Goal: Task Accomplishment & Management: Manage account settings

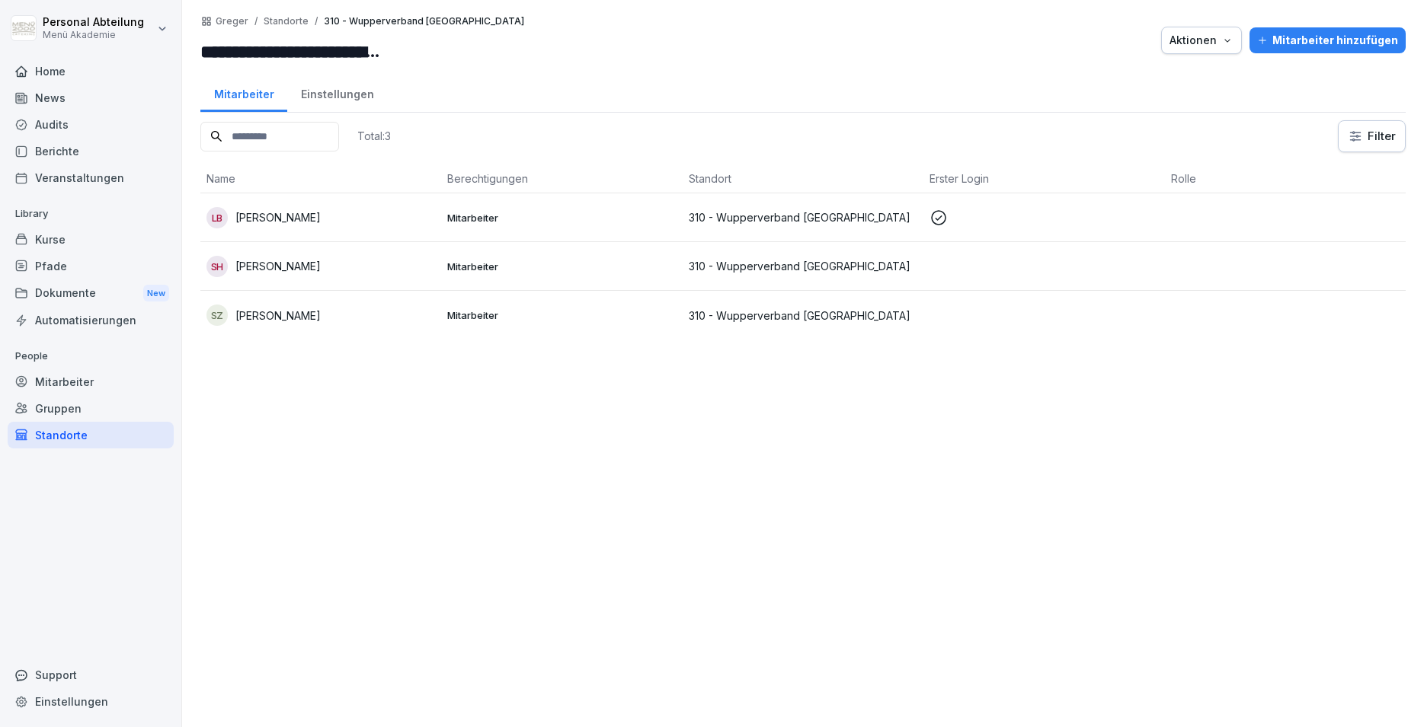
drag, startPoint x: 88, startPoint y: 436, endPoint x: 107, endPoint y: 407, distance: 34.9
click at [89, 433] on div "Standorte" at bounding box center [91, 435] width 166 height 27
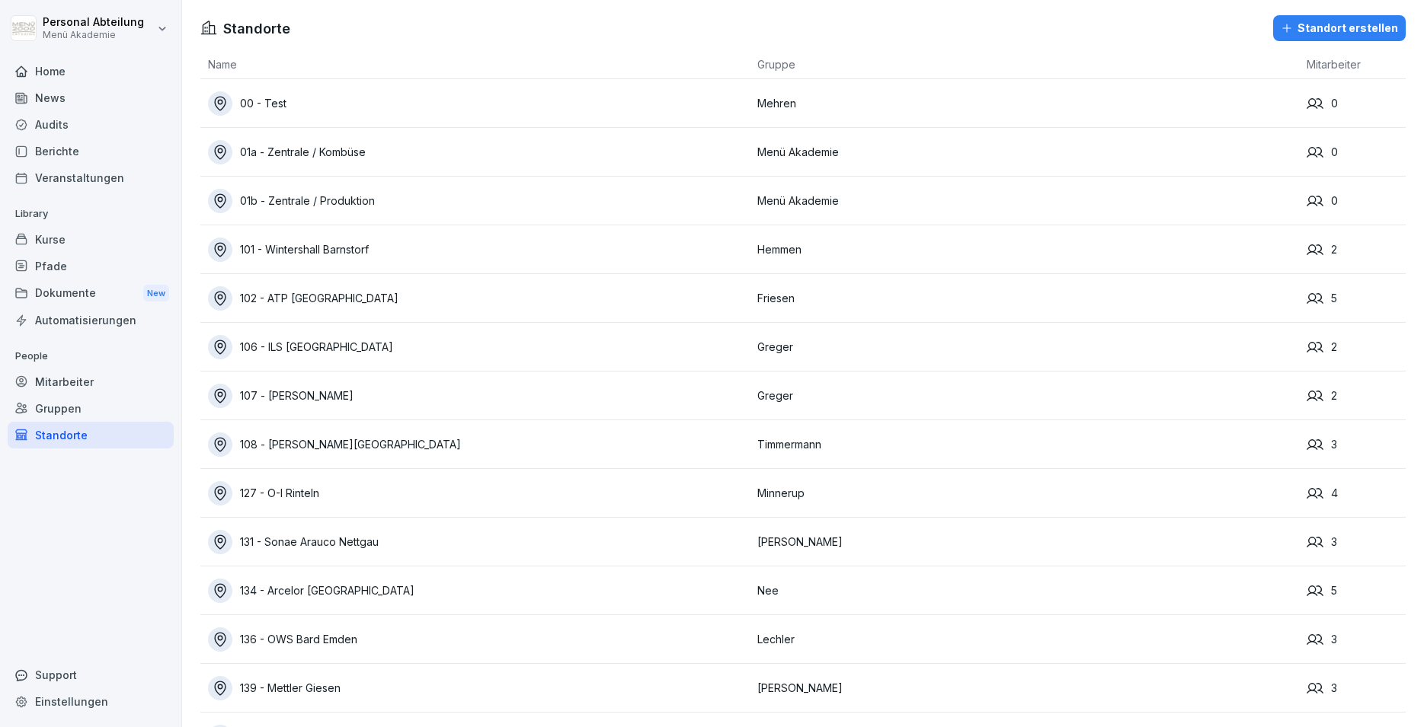
click at [56, 697] on div "Einstellungen" at bounding box center [91, 702] width 166 height 27
select select "**"
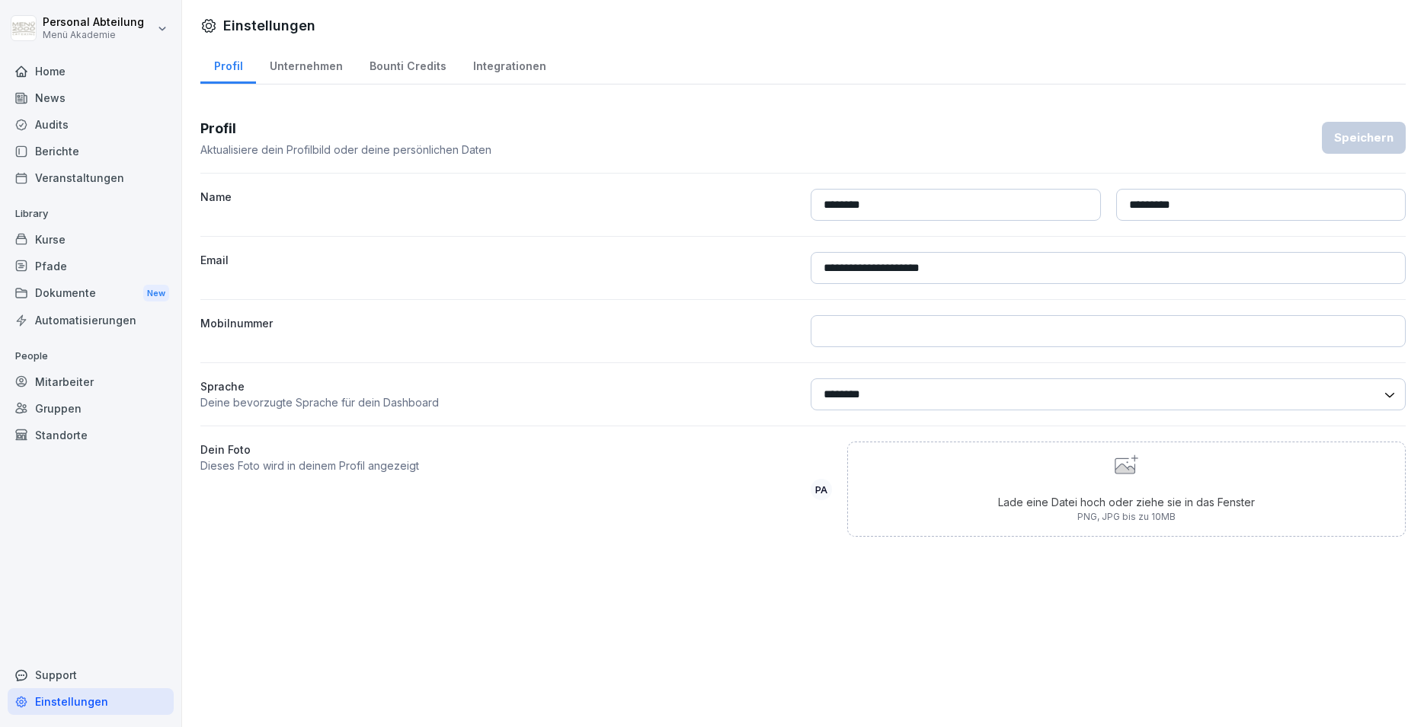
click at [84, 680] on div "Support" at bounding box center [91, 675] width 166 height 27
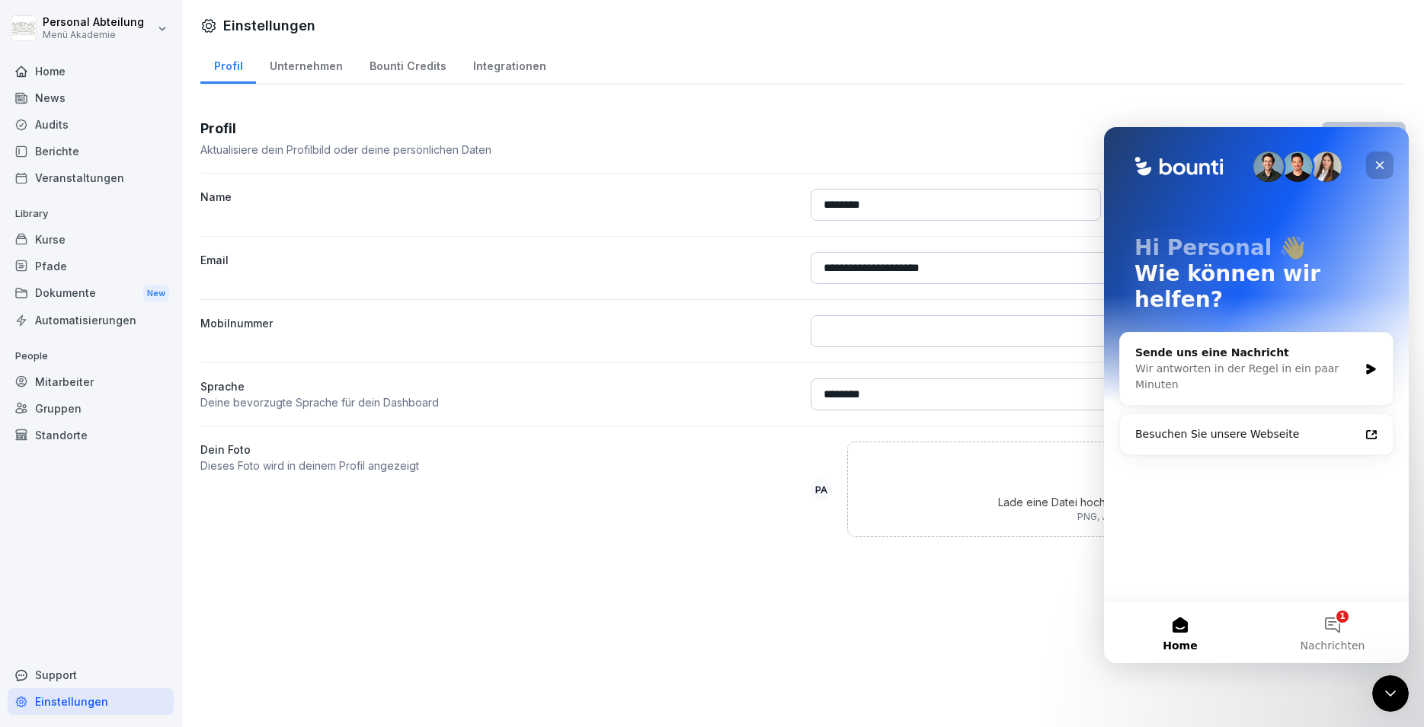
click at [1380, 163] on icon "Schließen" at bounding box center [1379, 165] width 12 height 12
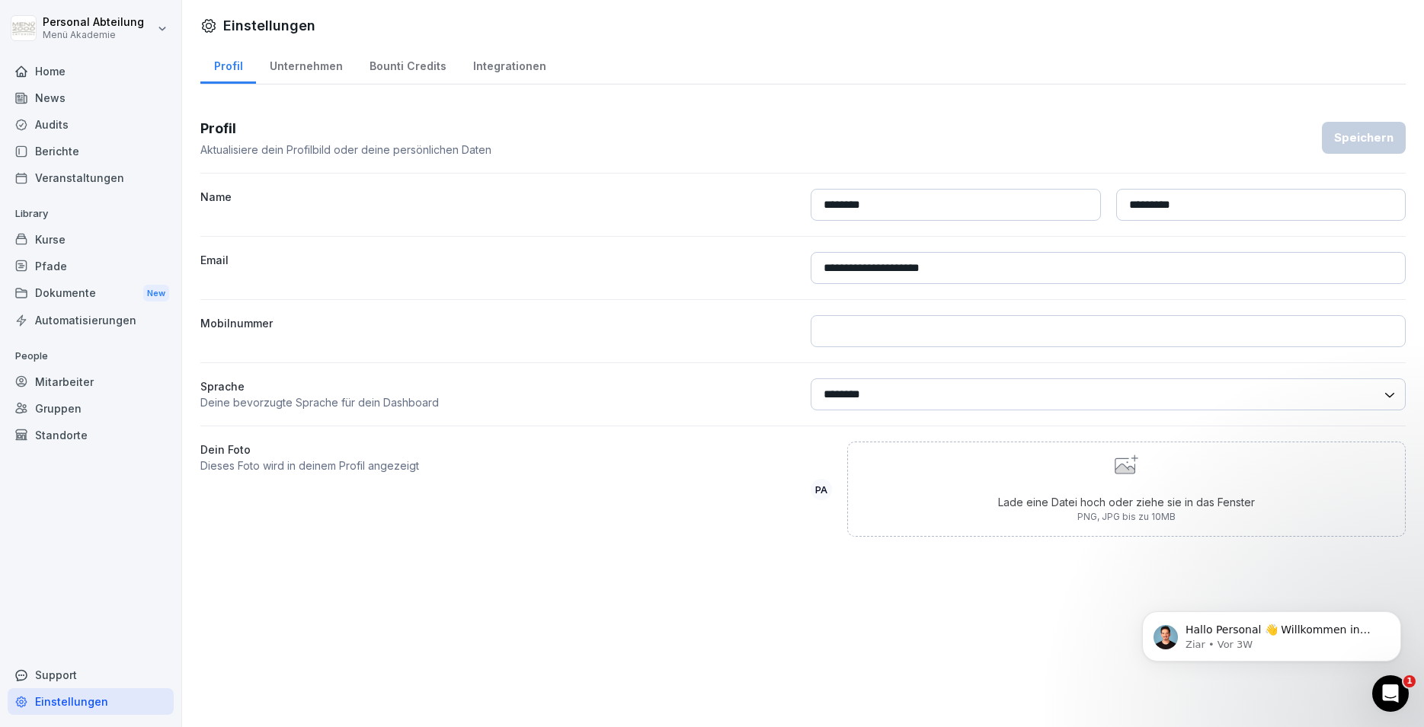
click at [78, 515] on div "Home News Audits Berichte Veranstaltungen Library Kurse Pfade Dokumente New Aut…" at bounding box center [91, 384] width 166 height 671
click at [63, 436] on div "Standorte" at bounding box center [91, 435] width 166 height 27
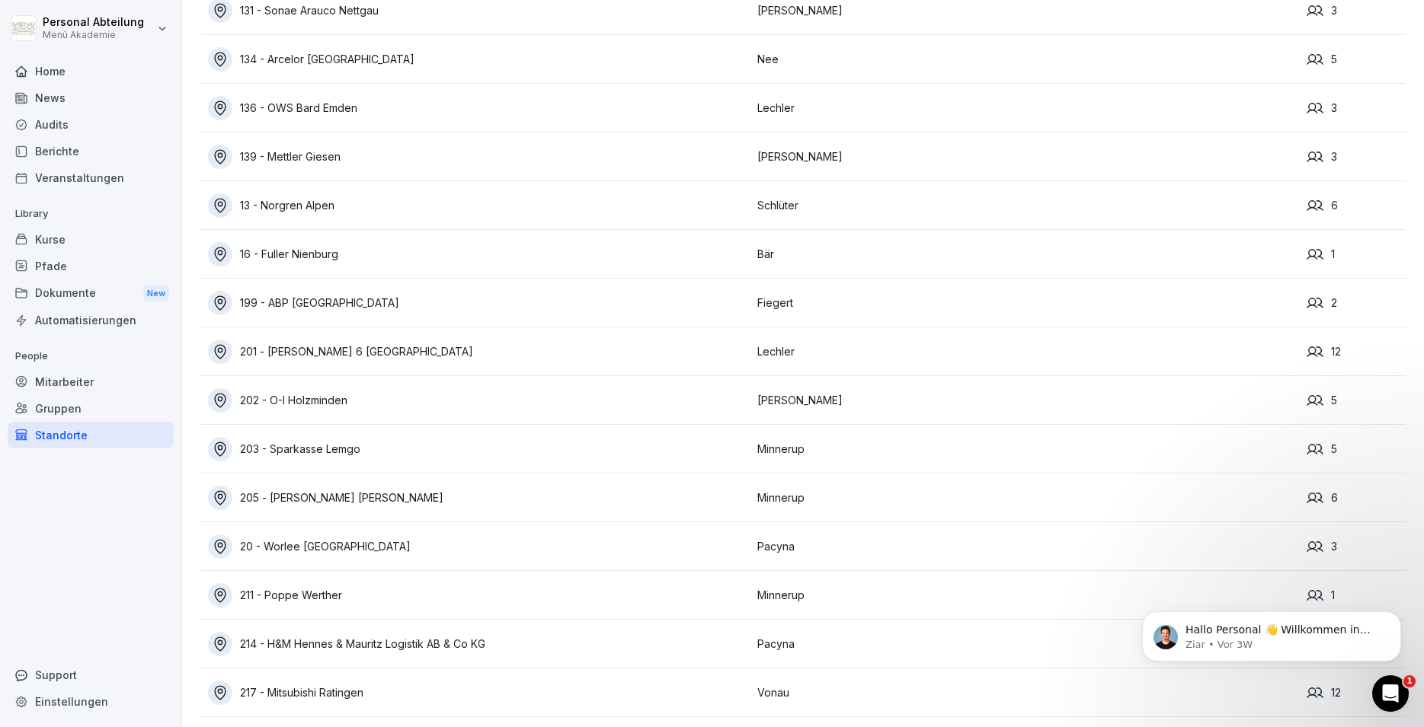
scroll to position [640, 0]
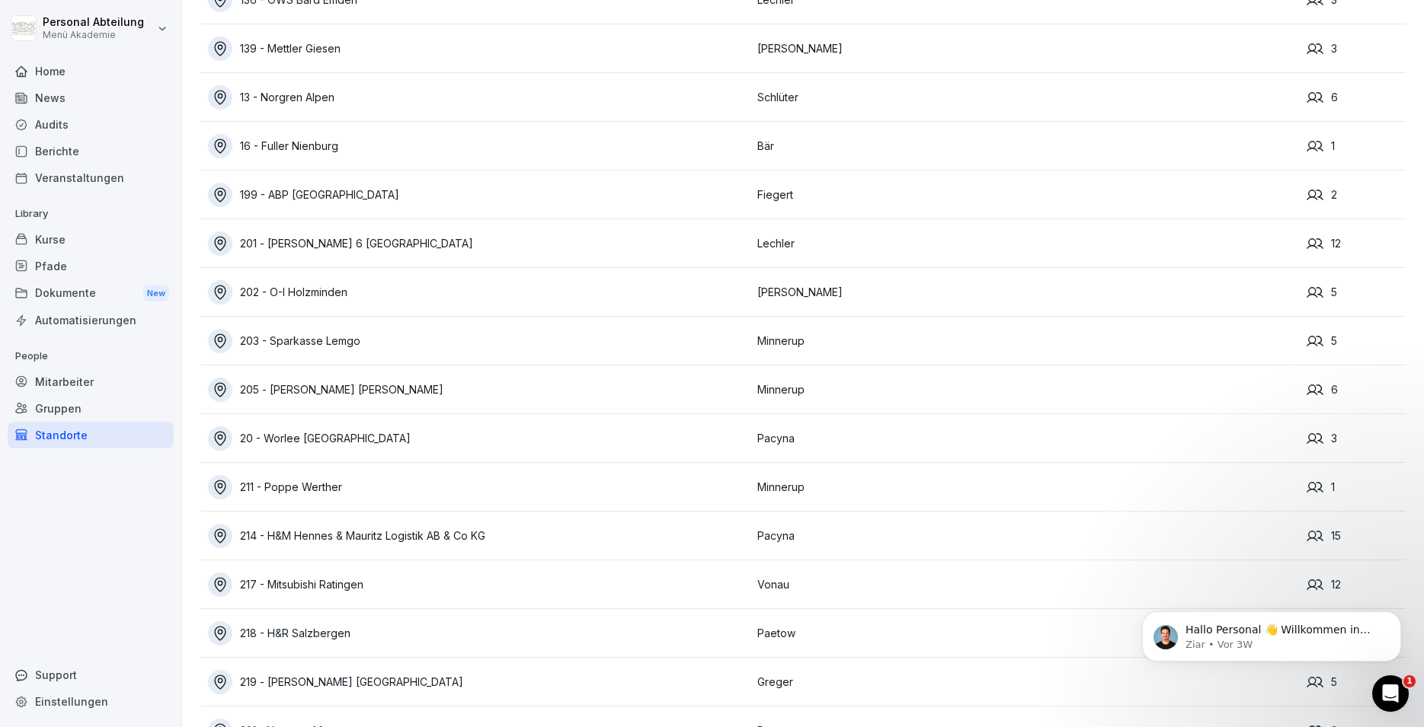
click at [21, 703] on icon at bounding box center [21, 702] width 12 height 12
select select "**"
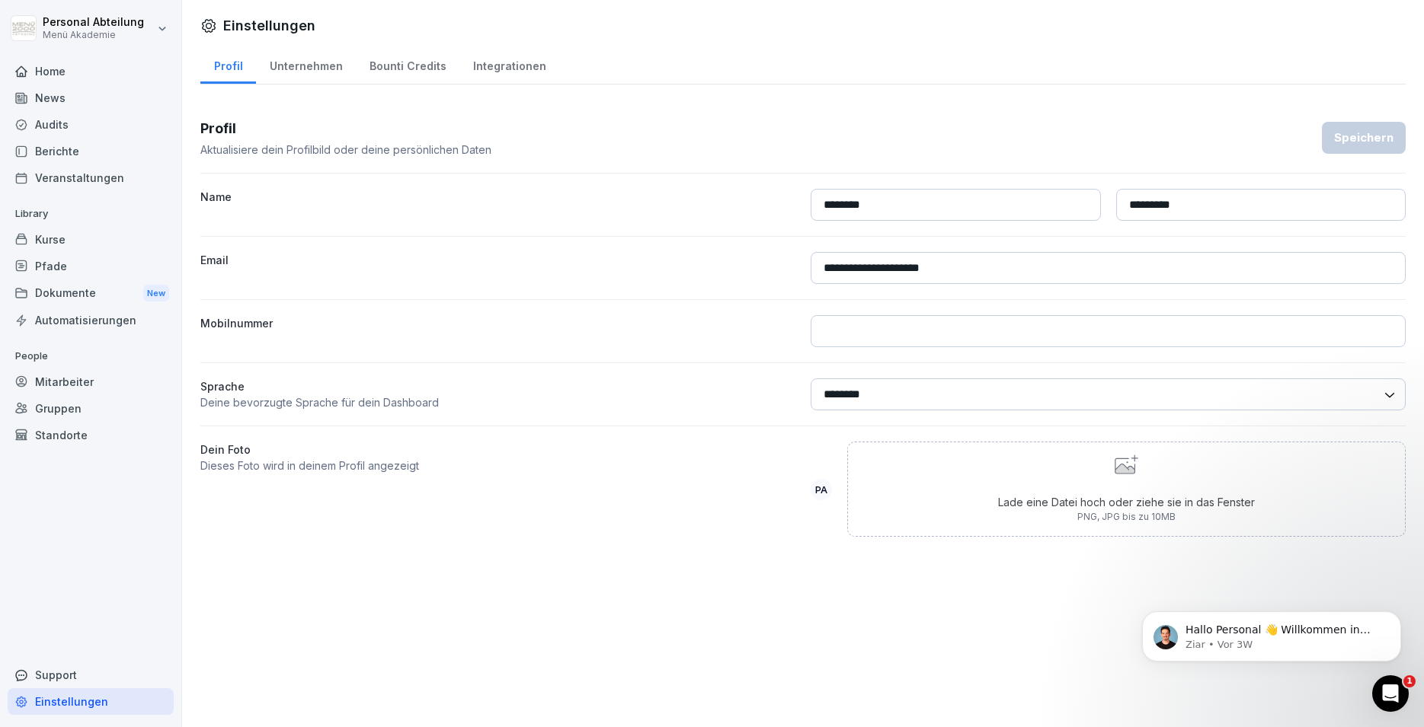
click at [66, 435] on div "Standorte" at bounding box center [91, 435] width 166 height 27
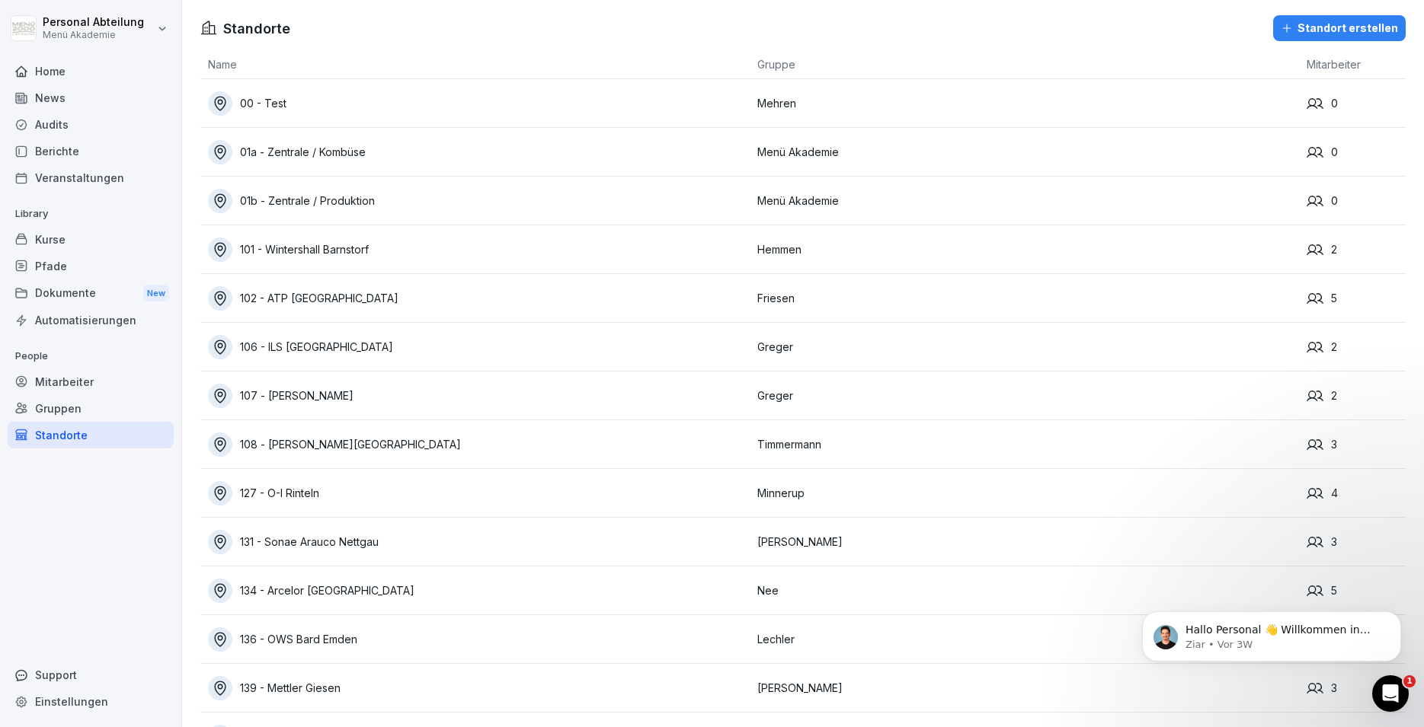
click at [71, 379] on div "Mitarbeiter" at bounding box center [91, 382] width 166 height 27
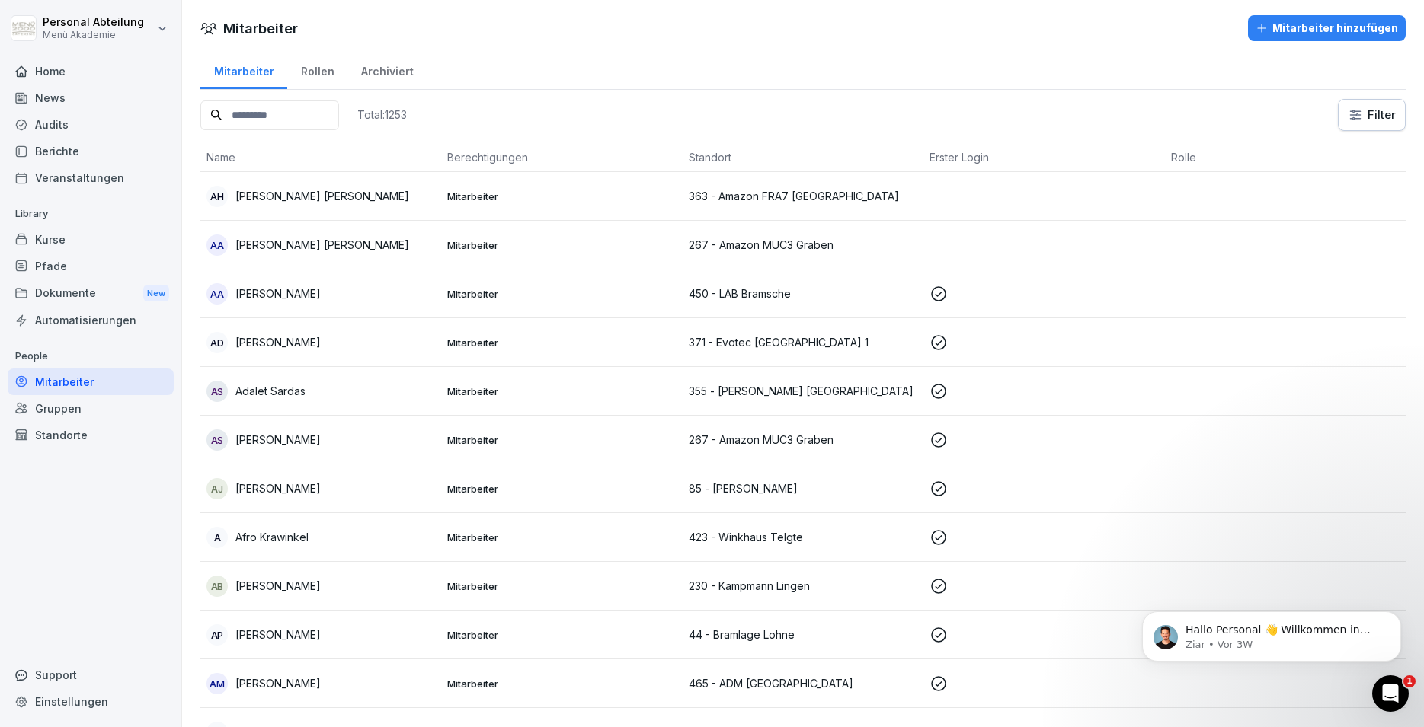
click at [279, 118] on input at bounding box center [269, 116] width 139 height 30
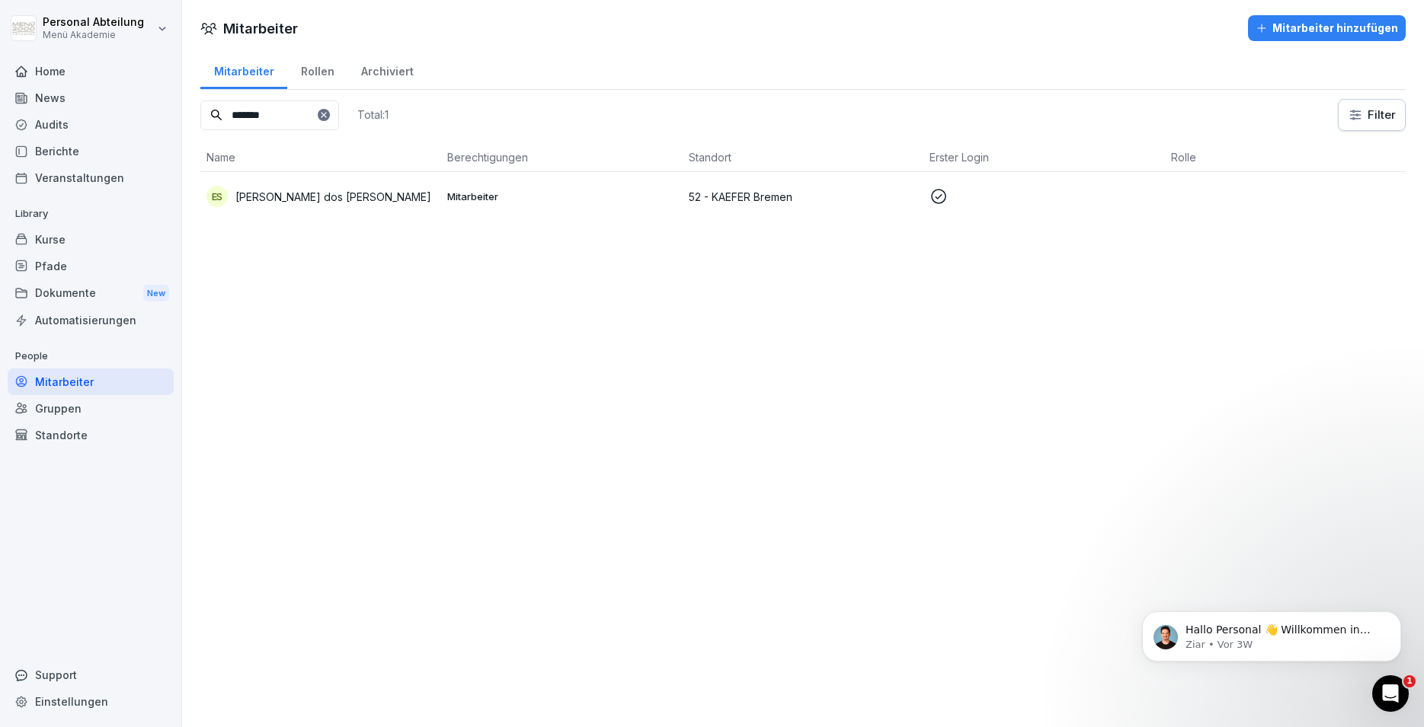
type input "*******"
click at [366, 197] on p "[PERSON_NAME] dos [PERSON_NAME]" at bounding box center [333, 197] width 196 height 16
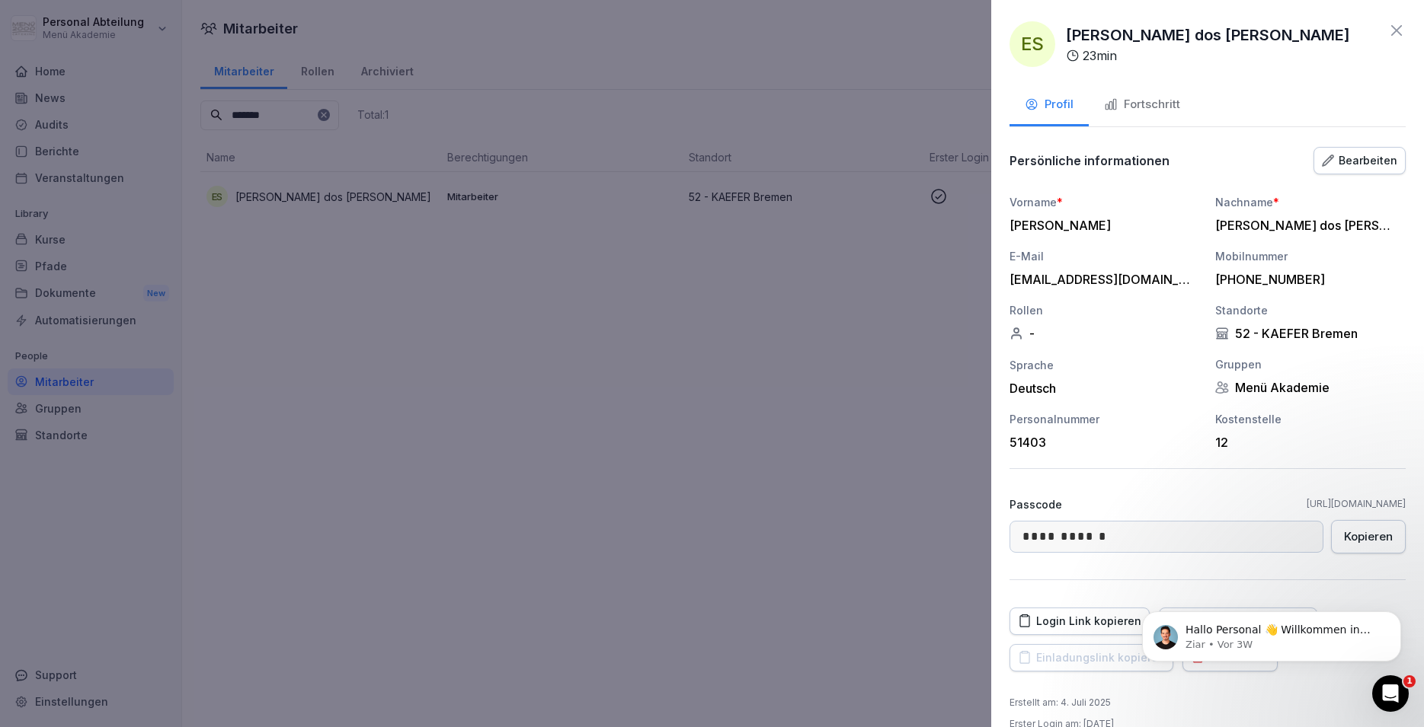
scroll to position [25, 0]
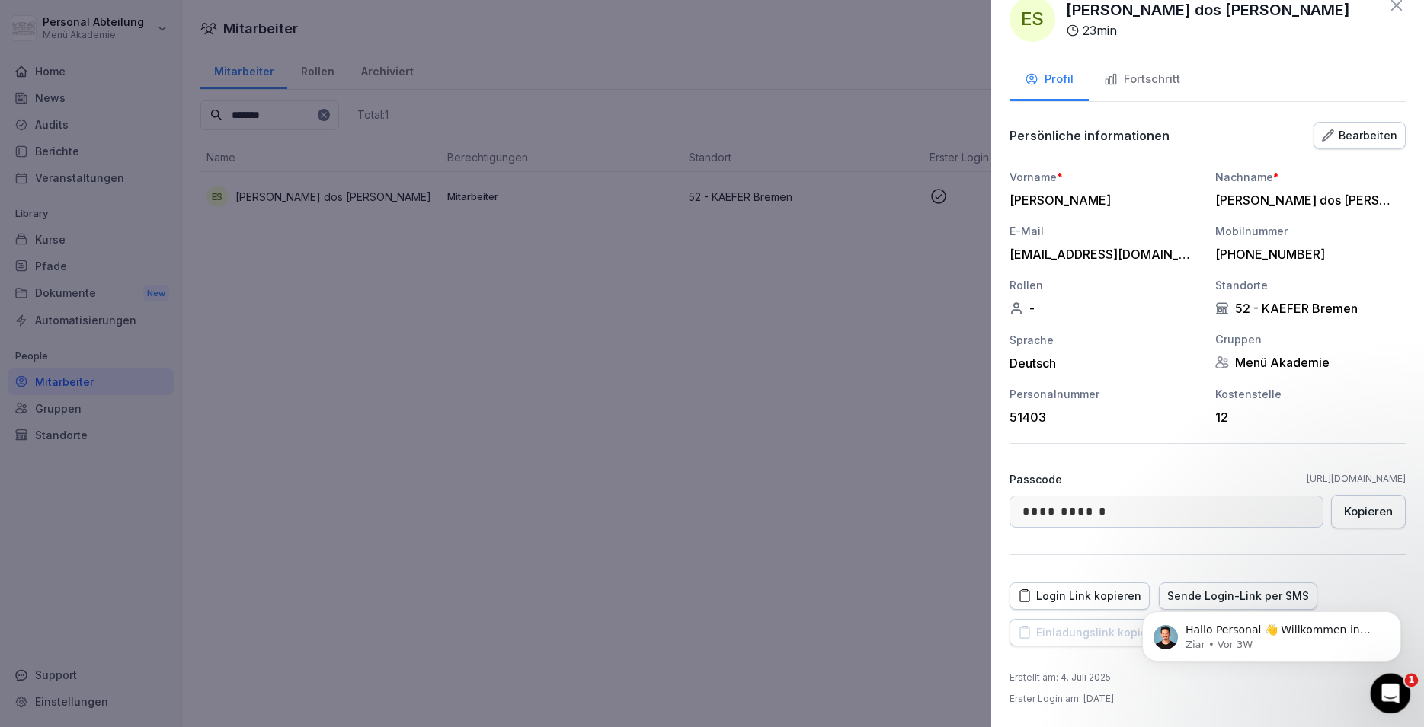
click at [1399, 692] on div "Intercom-Nachrichtendienst öffnen" at bounding box center [1388, 692] width 50 height 50
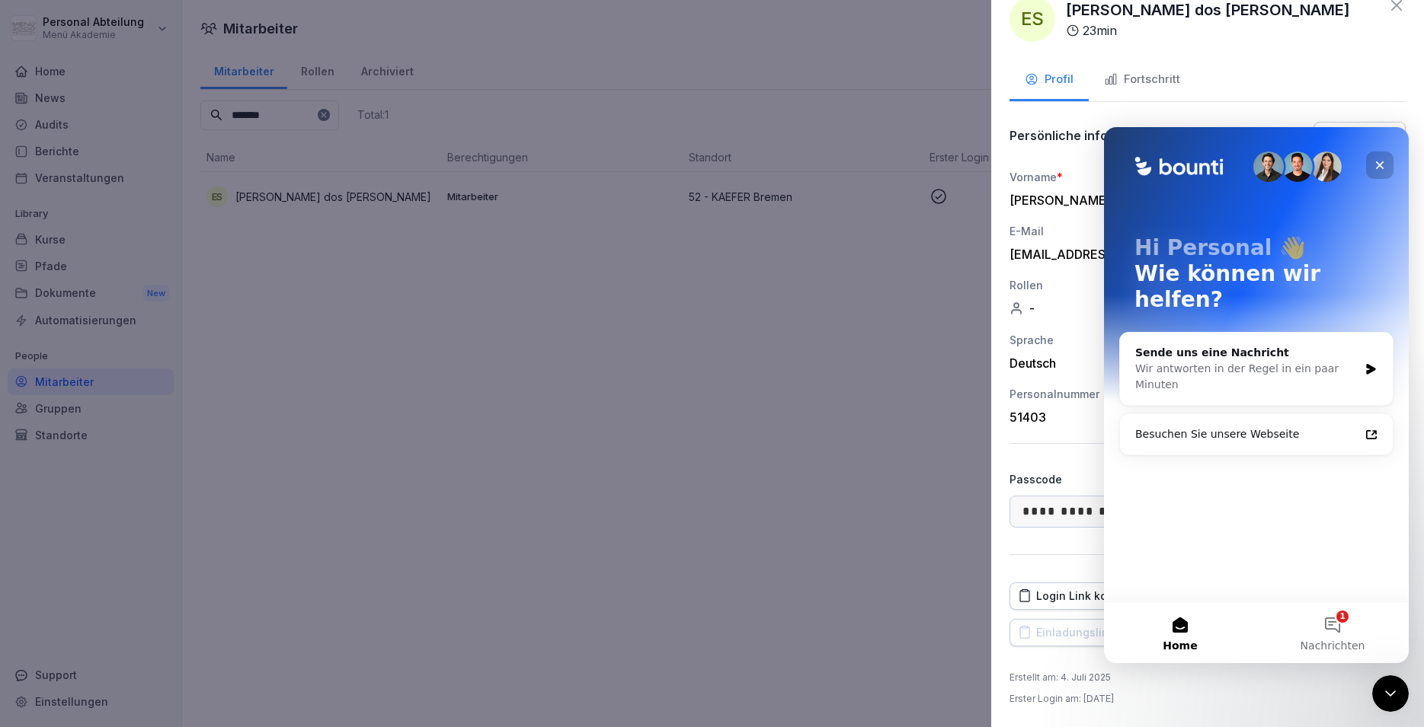
click at [1379, 169] on icon "Schließen" at bounding box center [1379, 165] width 12 height 12
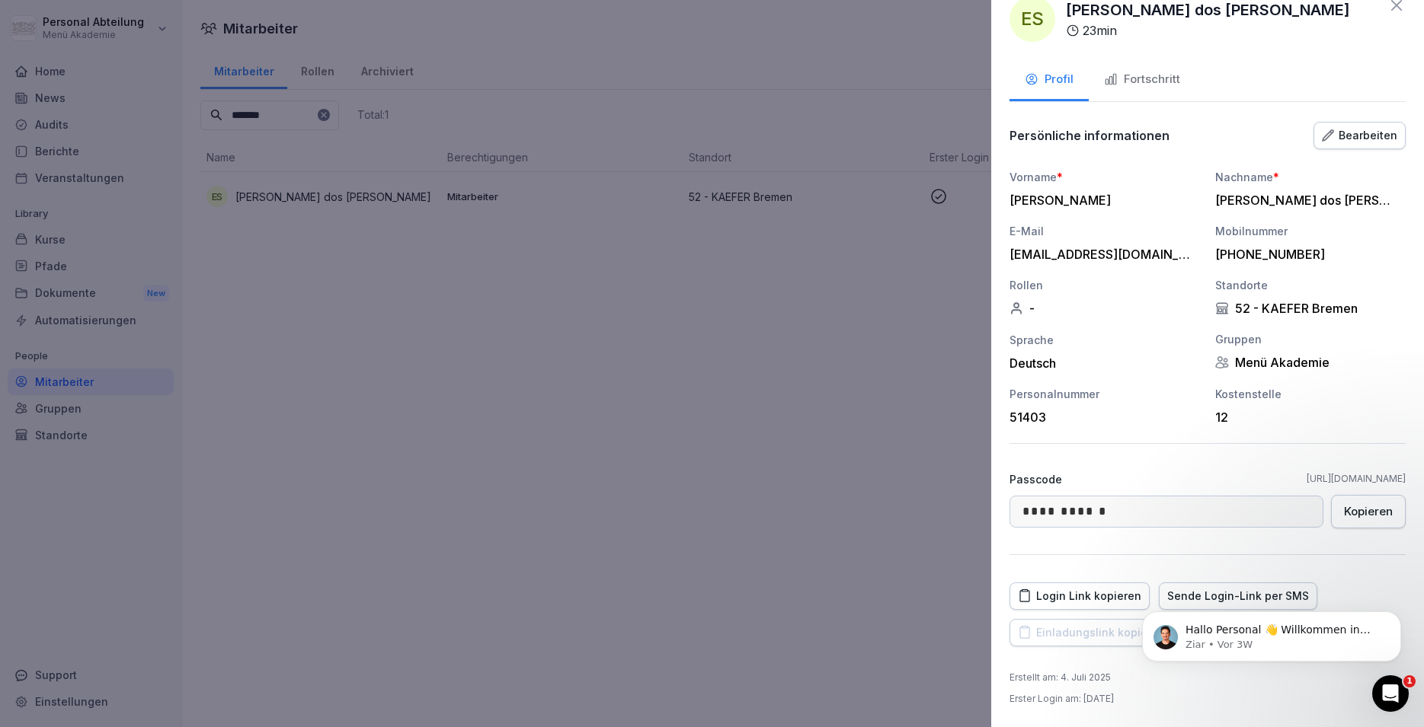
scroll to position [0, 0]
drag, startPoint x: 114, startPoint y: 82, endPoint x: 1237, endPoint y: 687, distance: 1276.4
click at [1237, 688] on div "Erstellt am : 4. Juli 2025 Erster Login am : [DATE]" at bounding box center [1207, 688] width 396 height 35
click at [1394, 618] on icon "Dismiss notification" at bounding box center [1397, 616] width 8 height 8
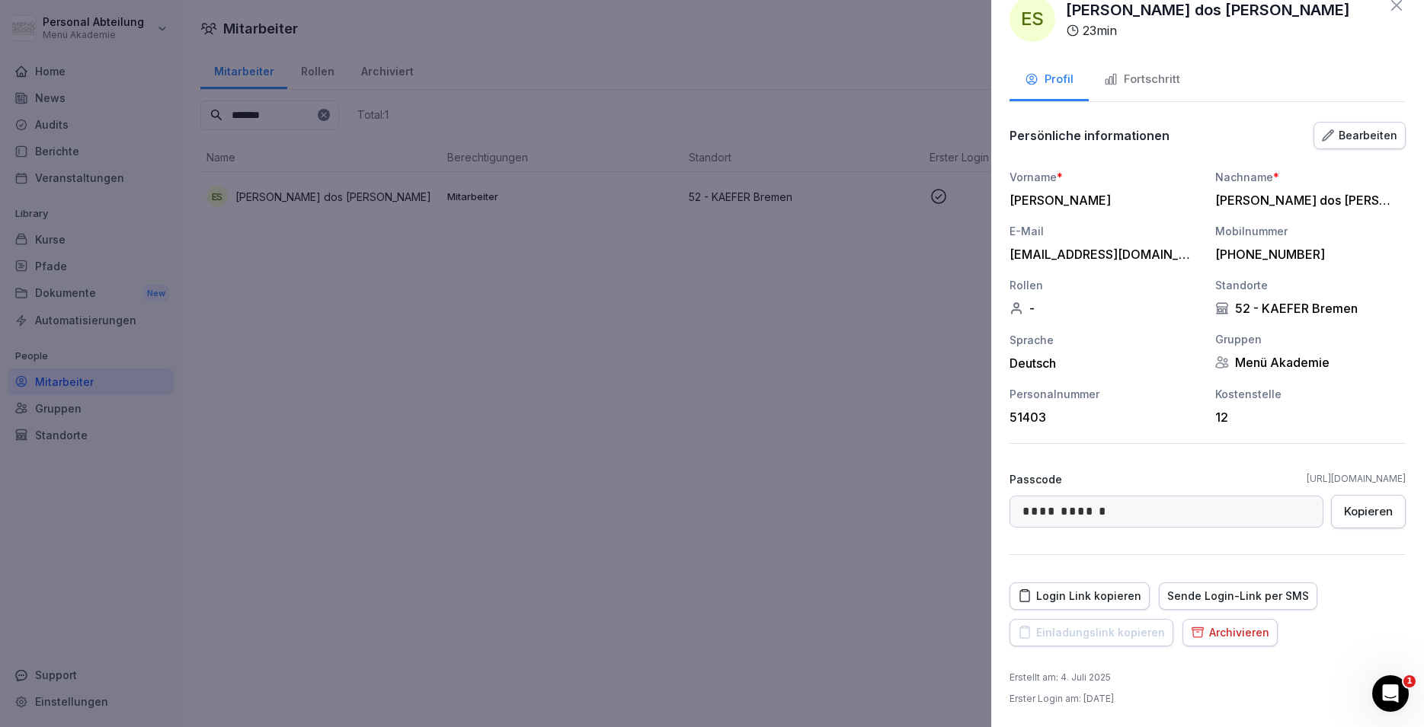
click at [1216, 630] on div "Archivieren" at bounding box center [1230, 633] width 78 height 17
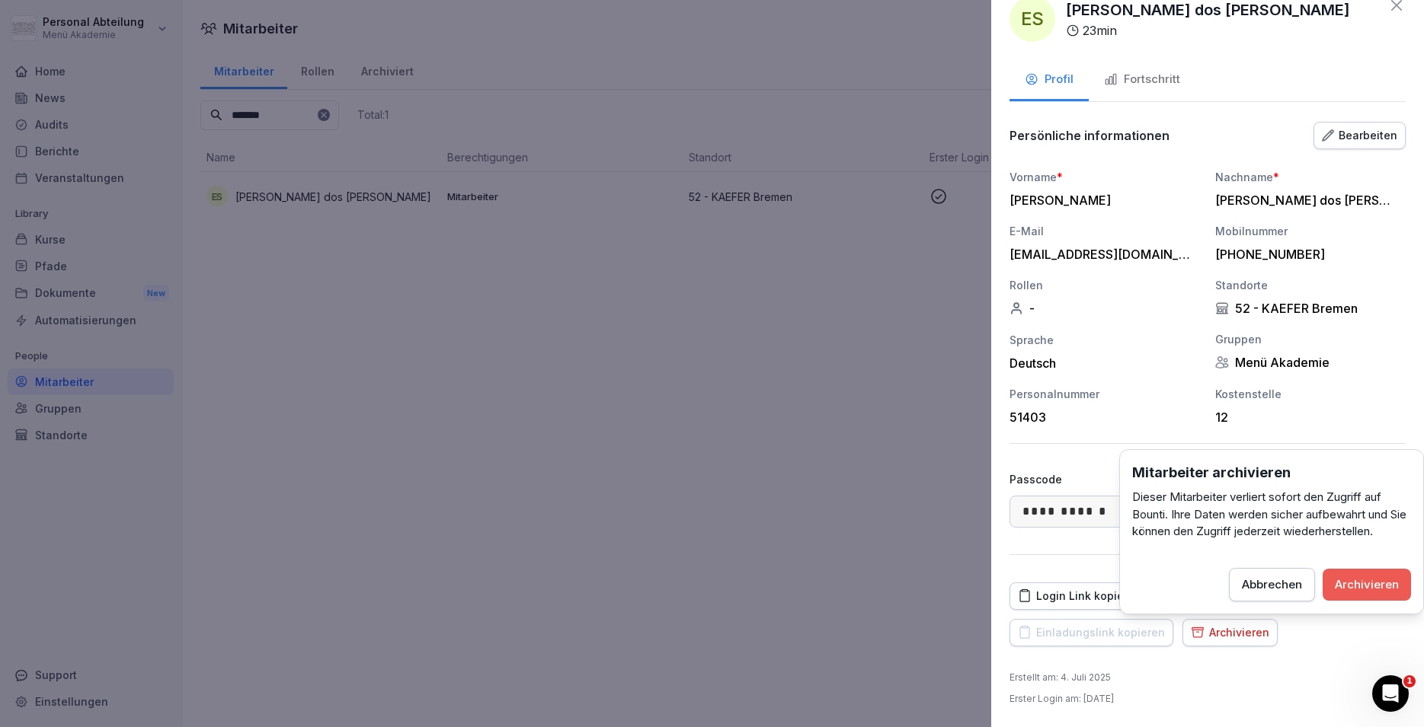
click at [1373, 581] on div "Archivieren" at bounding box center [1367, 585] width 64 height 17
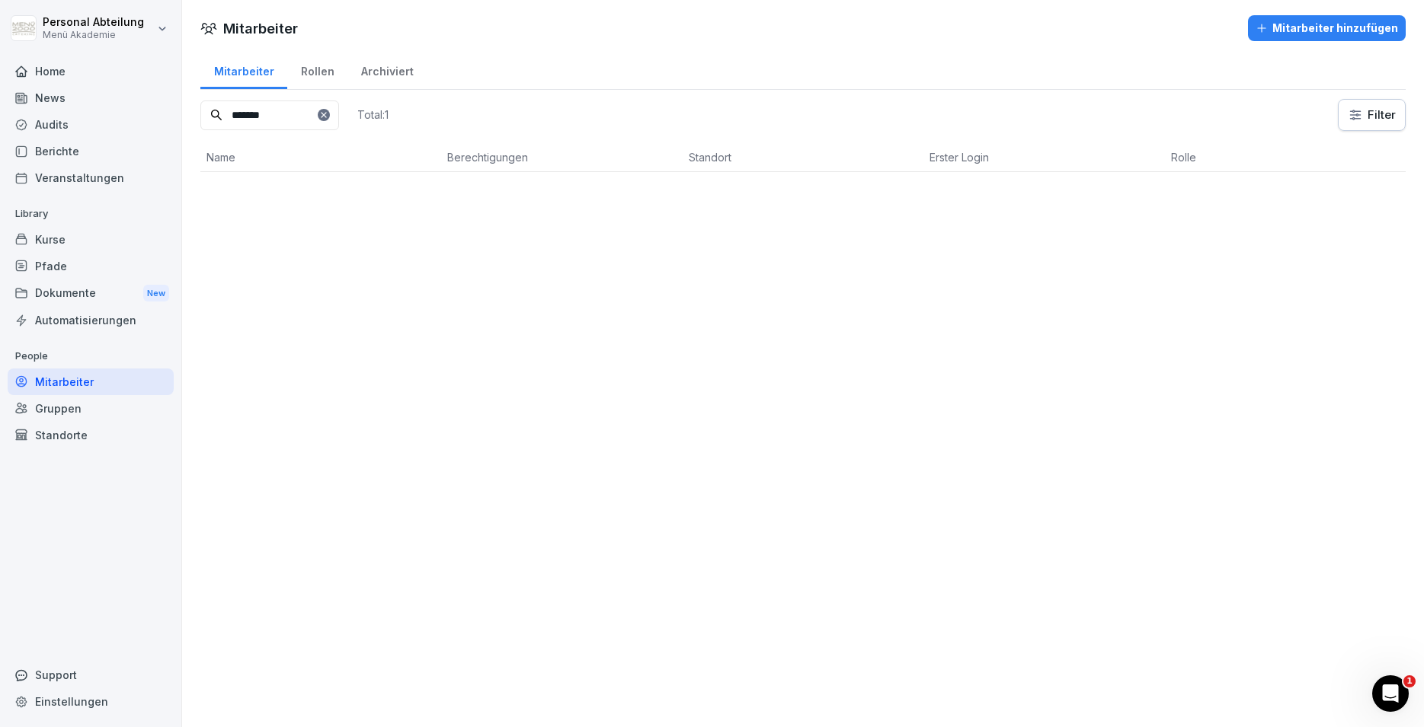
click at [74, 437] on div "Standorte" at bounding box center [91, 435] width 166 height 27
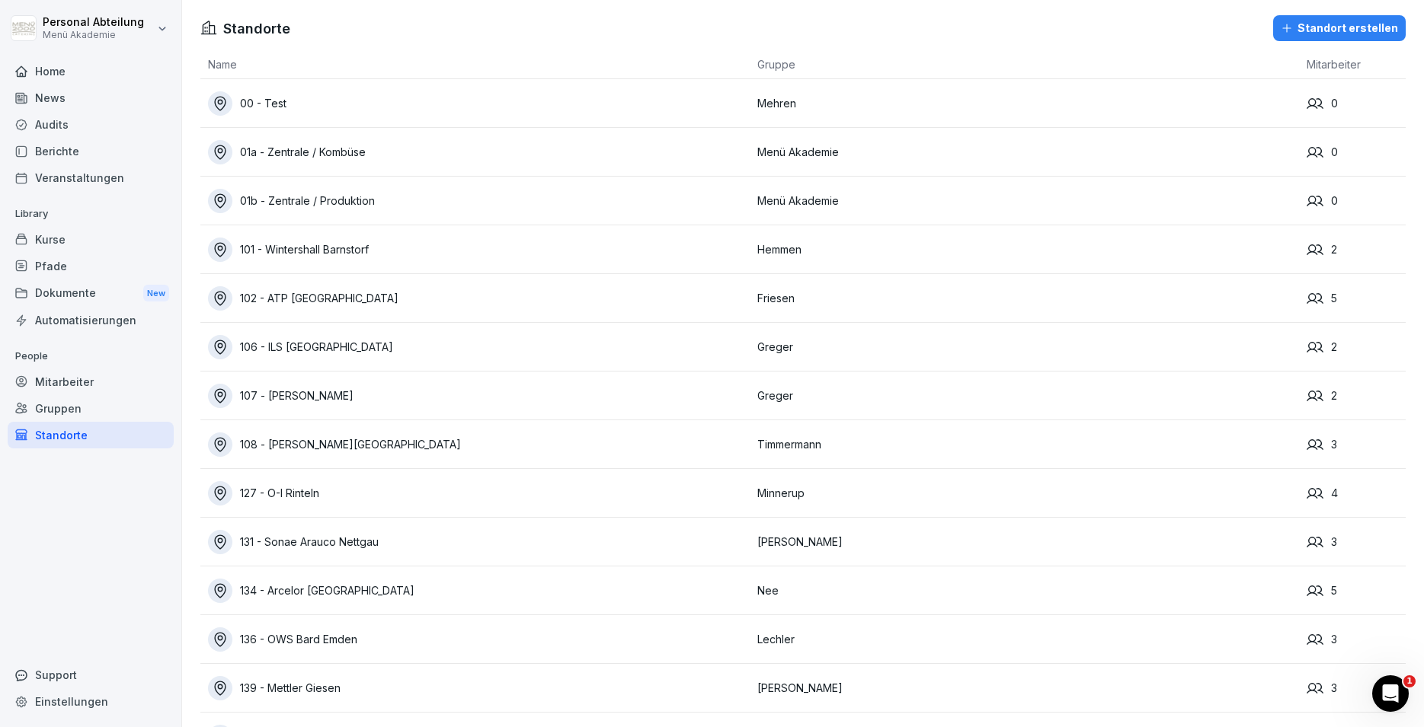
click at [225, 66] on th "Name" at bounding box center [474, 64] width 549 height 29
click at [227, 58] on th "Name" at bounding box center [474, 64] width 549 height 29
click at [56, 705] on div "Einstellungen" at bounding box center [91, 702] width 166 height 27
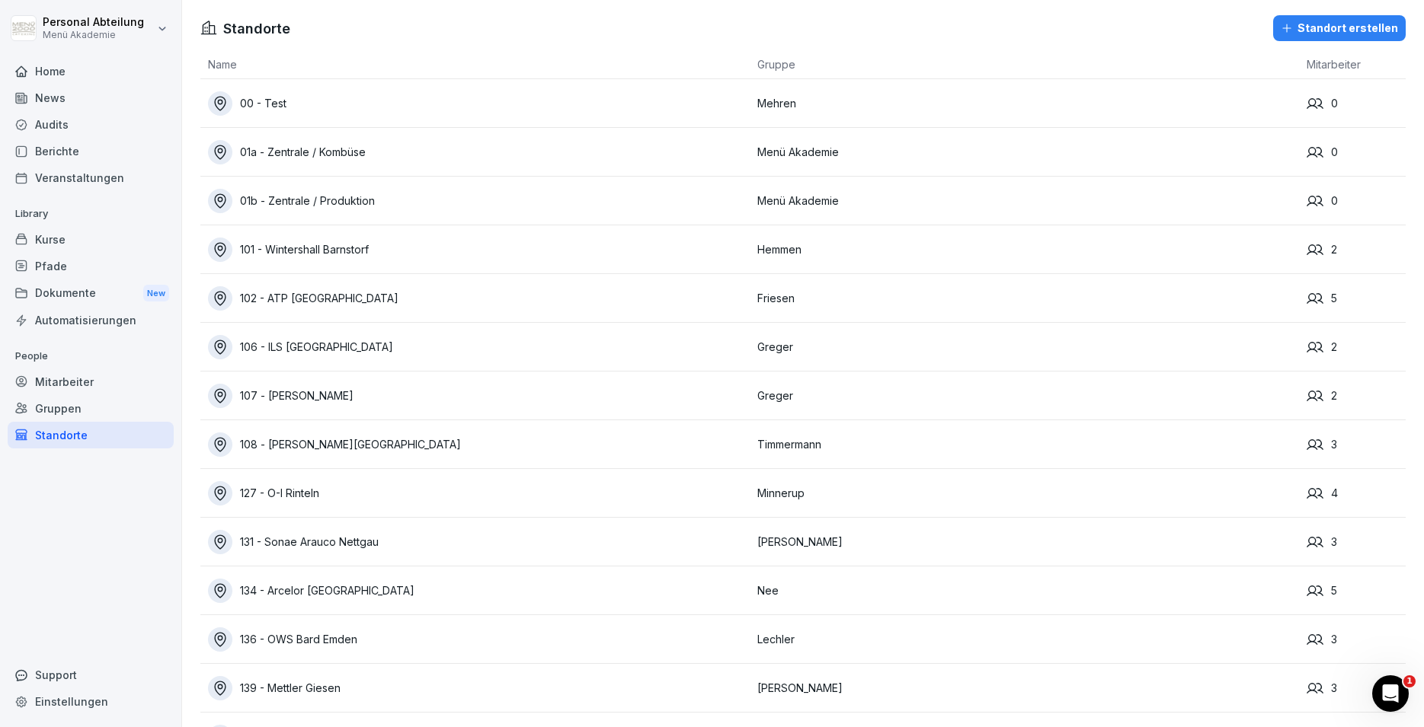
select select "**"
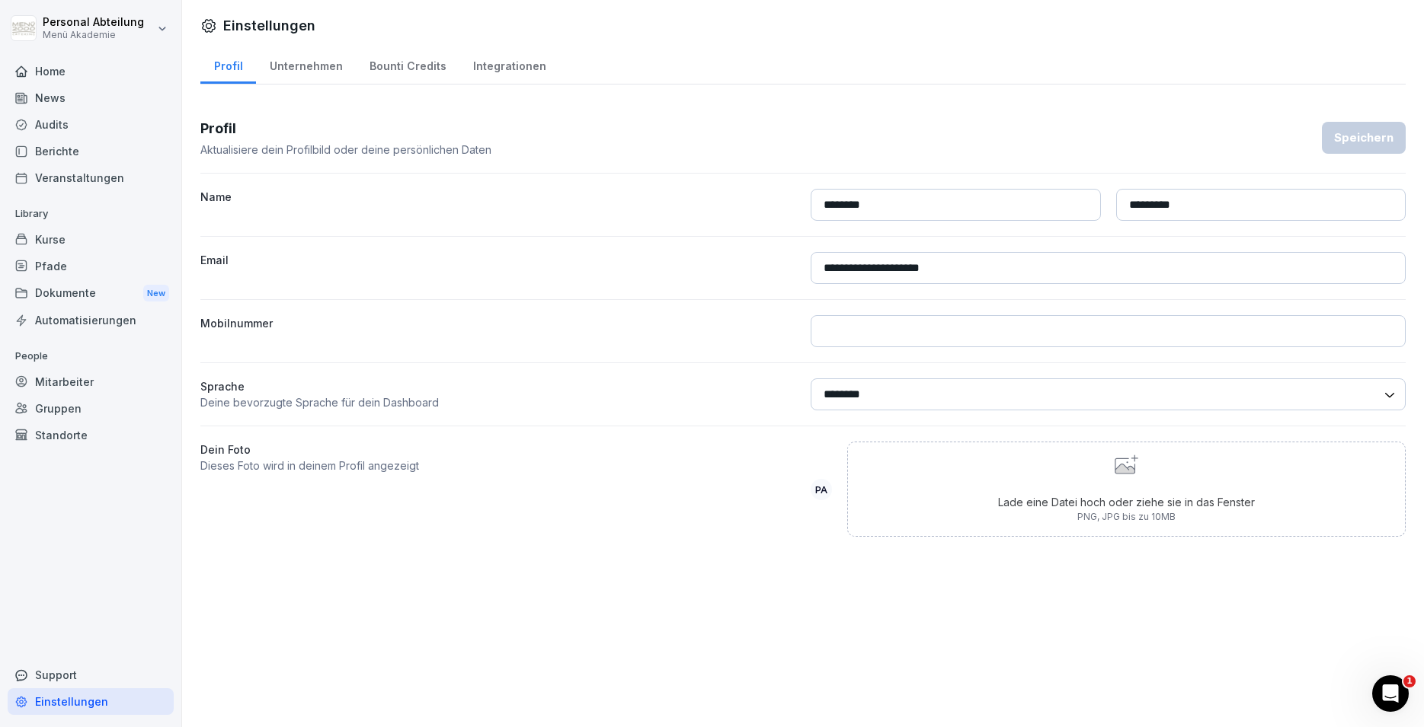
click at [62, 611] on div "Home News Audits Berichte Veranstaltungen Library Kurse Pfade Dokumente New Aut…" at bounding box center [91, 384] width 166 height 671
click at [110, 438] on div "Standorte" at bounding box center [91, 435] width 166 height 27
